Goal: Information Seeking & Learning: Learn about a topic

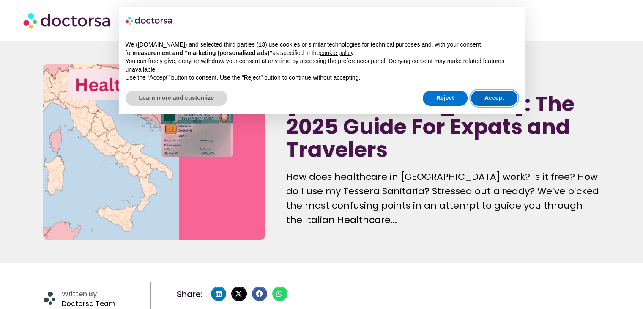
click at [494, 104] on button "Accept" at bounding box center [494, 97] width 47 height 15
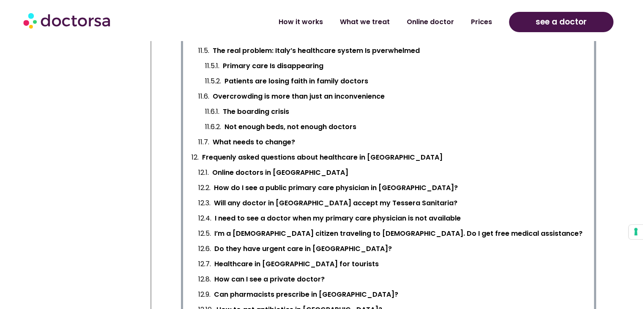
scroll to position [1317, 0]
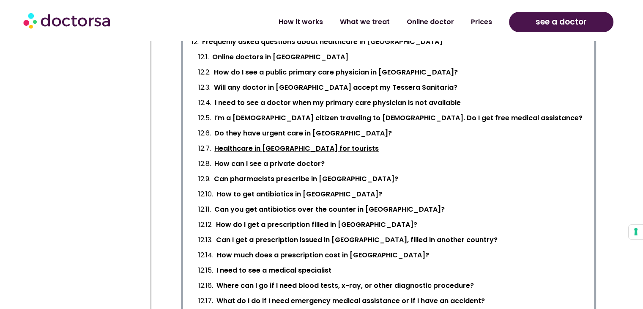
click at [299, 146] on link "Healthcare in [GEOGRAPHIC_DATA] for tourists" at bounding box center [296, 148] width 164 height 12
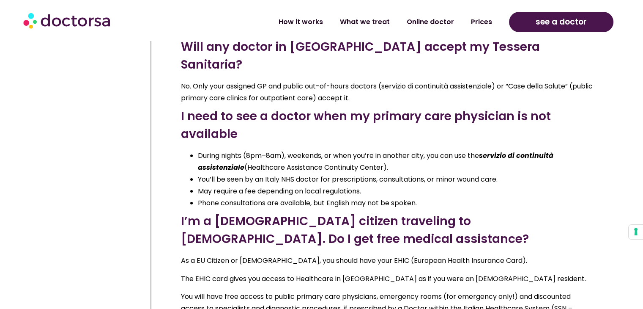
scroll to position [12852, 0]
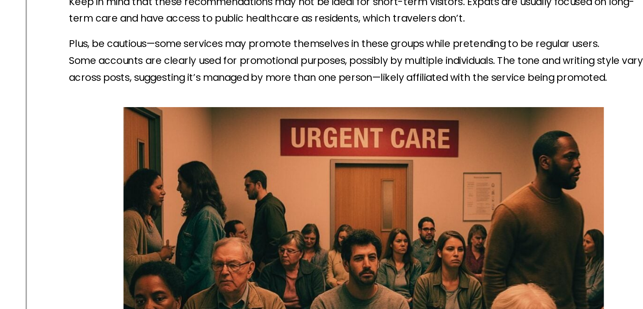
scroll to position [2783, 0]
